Goal: Task Accomplishment & Management: Use online tool/utility

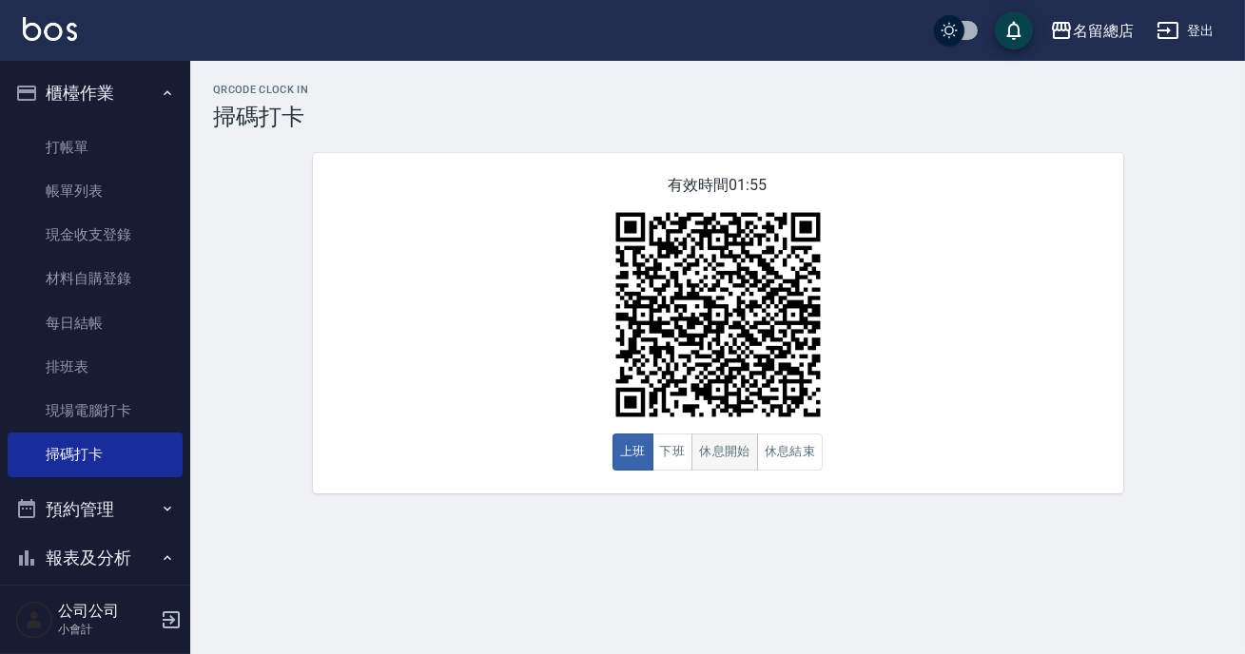
click at [739, 441] on button "休息開始" at bounding box center [724, 452] width 67 height 37
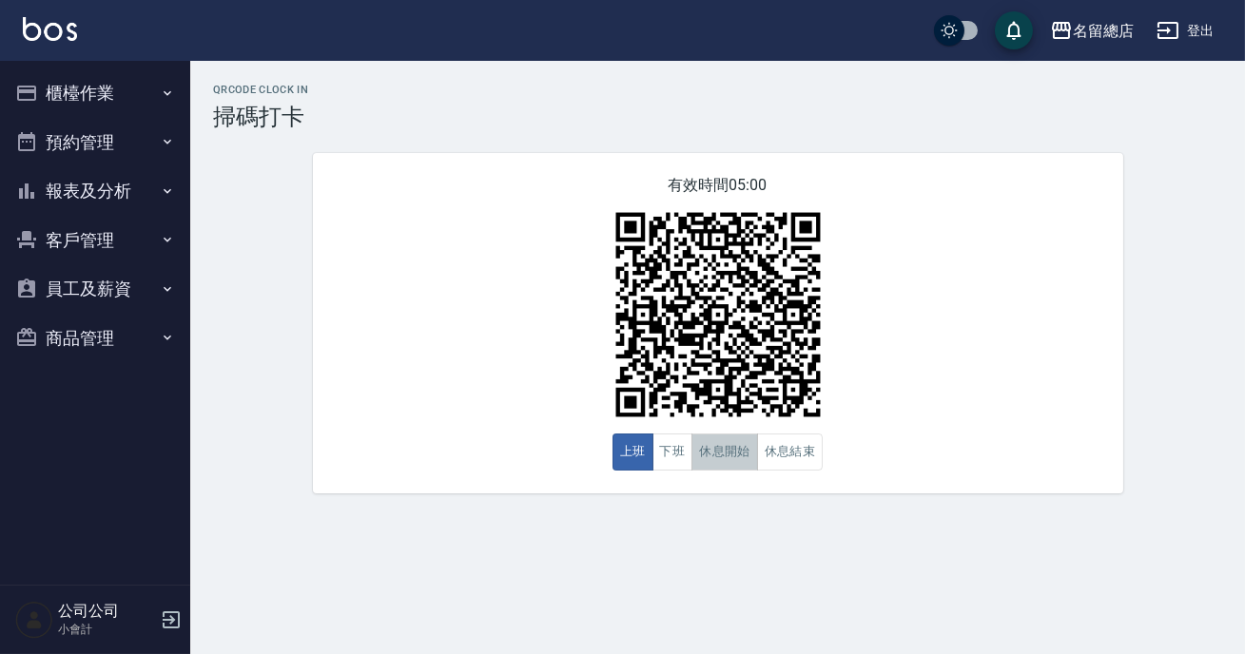
click at [732, 467] on button "休息開始" at bounding box center [724, 452] width 67 height 37
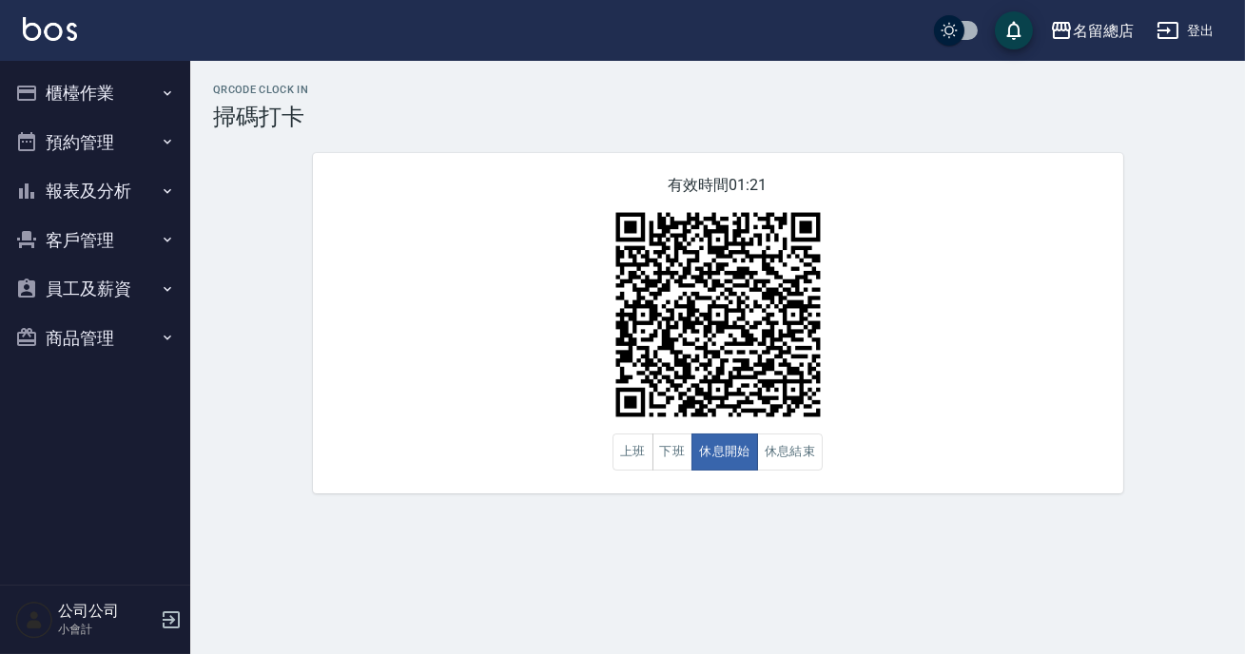
click at [779, 411] on img at bounding box center [718, 315] width 238 height 238
click at [799, 455] on button "休息結束" at bounding box center [790, 452] width 67 height 37
